Goal: Entertainment & Leisure: Consume media (video, audio)

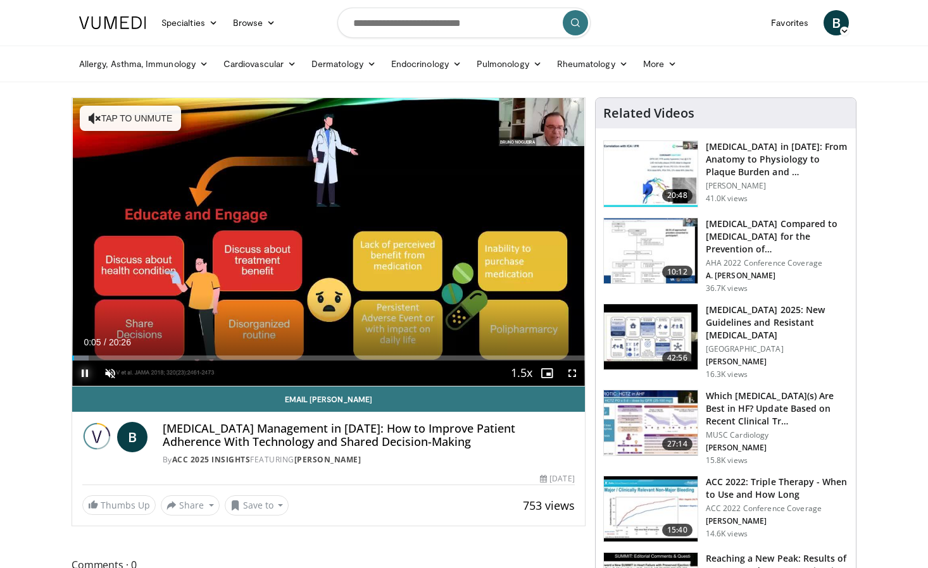
click at [83, 373] on span "Video Player" at bounding box center [84, 373] width 25 height 25
